Goal: Task Accomplishment & Management: Manage account settings

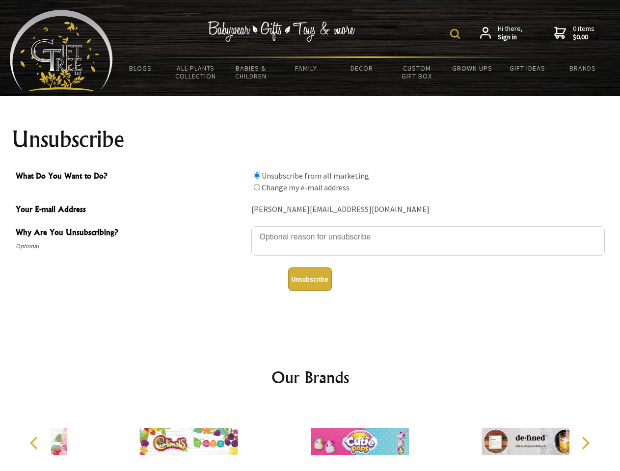
click at [457, 34] on img at bounding box center [455, 34] width 10 height 10
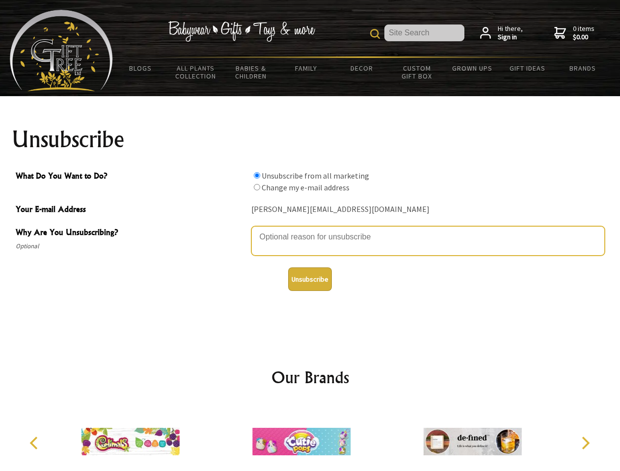
click at [310, 230] on textarea "Why Are You Unsubscribing?" at bounding box center [428, 240] width 354 height 29
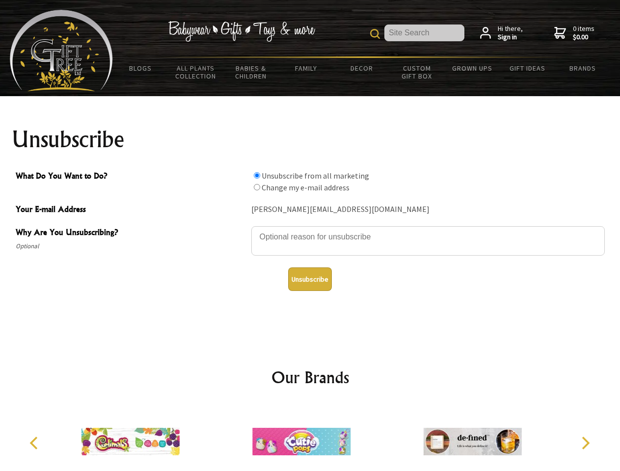
click at [257, 175] on input "What Do You Want to Do?" at bounding box center [257, 175] width 6 height 6
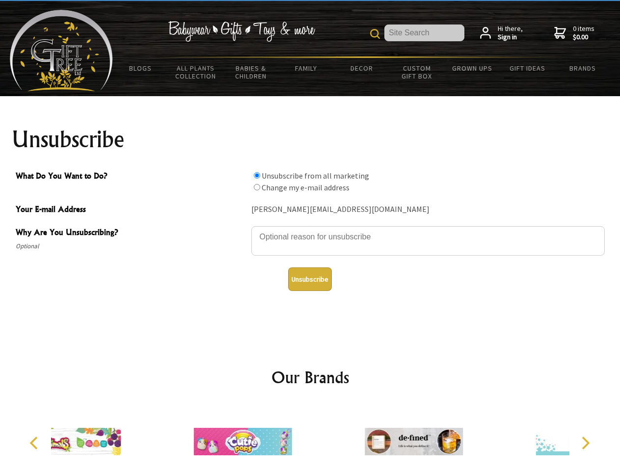
click at [257, 187] on input "What Do You Want to Do?" at bounding box center [257, 187] width 6 height 6
radio input "true"
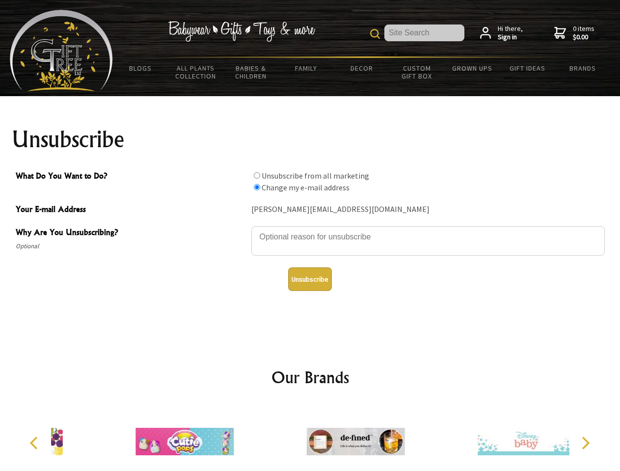
click at [310, 279] on button "Unsubscribe" at bounding box center [310, 280] width 44 height 24
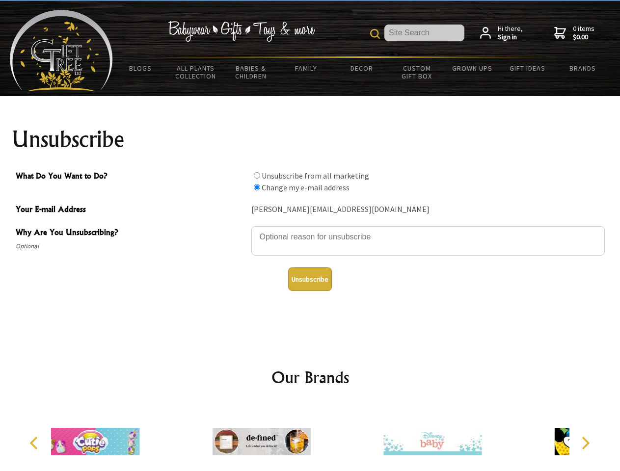
click at [310, 438] on div at bounding box center [261, 443] width 171 height 77
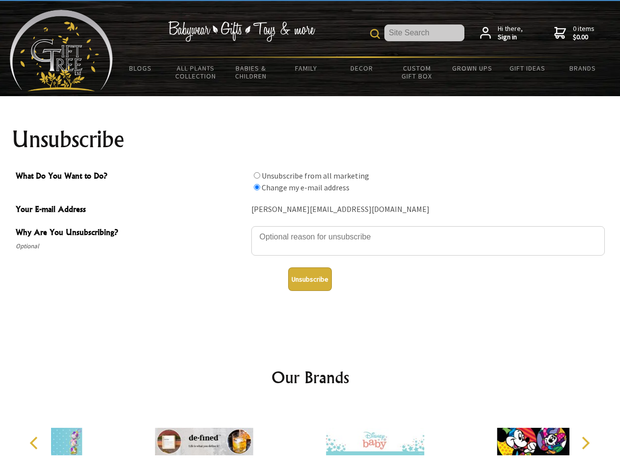
click at [35, 443] on icon "Previous" at bounding box center [34, 443] width 13 height 13
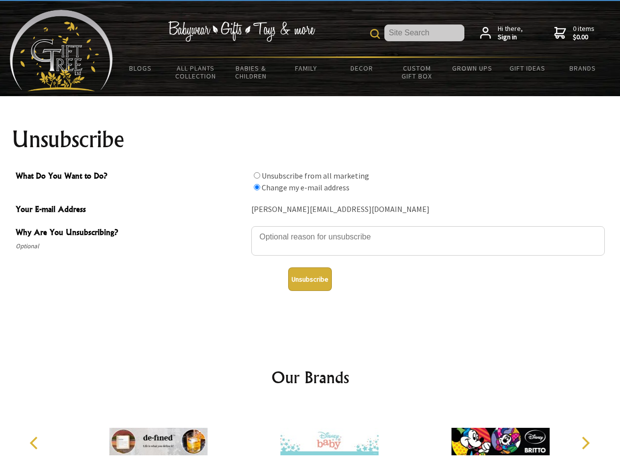
click at [585, 443] on icon "Next" at bounding box center [584, 443] width 13 height 13
